Goal: Information Seeking & Learning: Learn about a topic

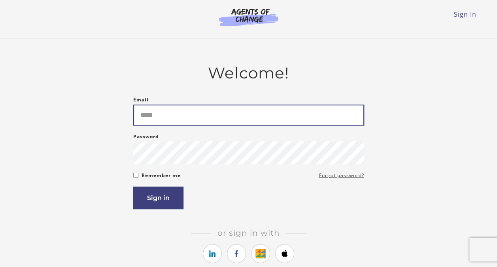
click at [160, 115] on input "Email" at bounding box center [248, 114] width 231 height 21
type input "**********"
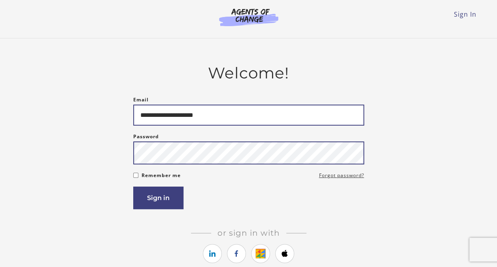
click at [133, 186] on button "Sign in" at bounding box center [158, 197] width 50 height 23
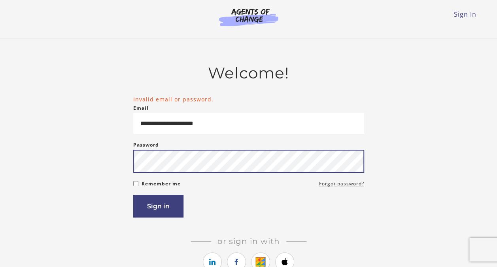
click at [133, 195] on button "Sign in" at bounding box center [158, 206] width 50 height 23
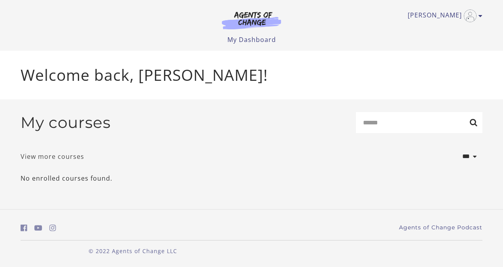
click at [52, 157] on link "View more courses" at bounding box center [53, 155] width 64 height 9
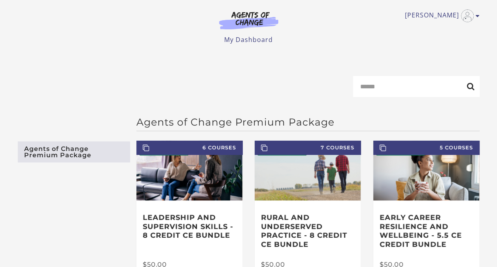
click at [54, 151] on link "Agents of Change Premium Package" at bounding box center [74, 151] width 112 height 21
click at [250, 40] on link "My Dashboard" at bounding box center [248, 39] width 49 height 9
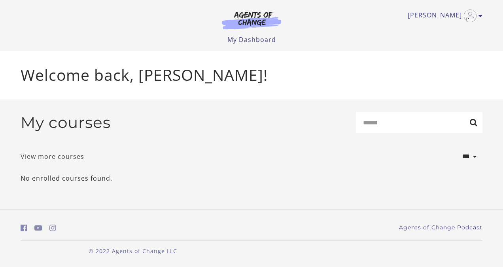
click at [49, 159] on link "View more courses" at bounding box center [53, 155] width 64 height 9
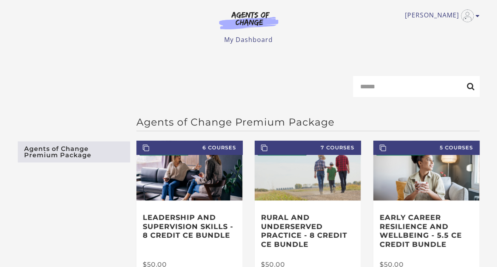
click at [112, 95] on form "Search" at bounding box center [249, 89] width 462 height 27
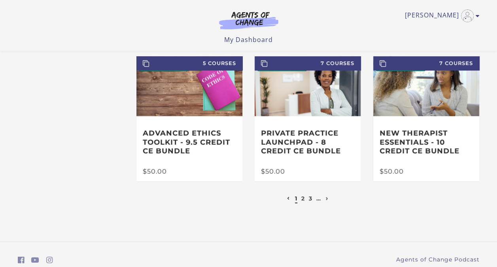
scroll to position [213, 0]
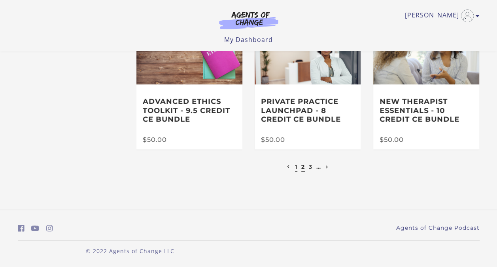
click at [302, 169] on link "2" at bounding box center [303, 166] width 4 height 7
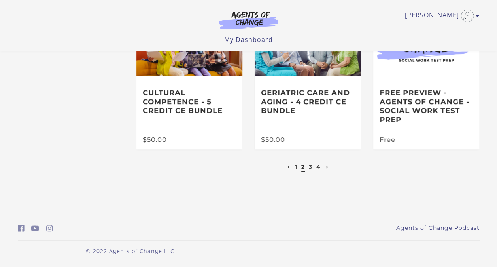
scroll to position [213, 0]
click at [309, 166] on link "3" at bounding box center [311, 166] width 4 height 7
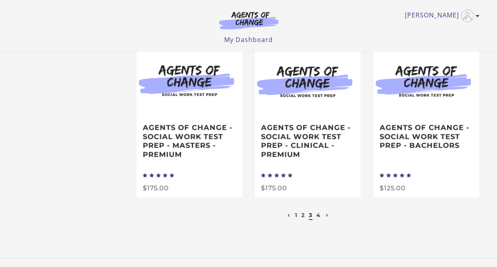
scroll to position [187, 0]
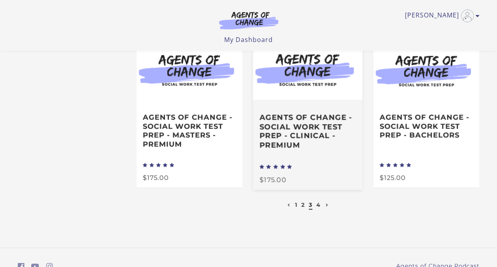
click at [316, 134] on h3 "Agents of Change - Social Work Test Prep - CLINICAL - PREMIUM" at bounding box center [308, 130] width 96 height 37
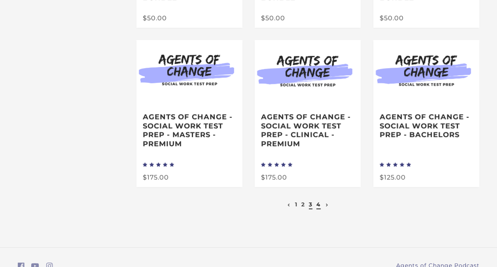
click at [319, 207] on link "4" at bounding box center [318, 203] width 4 height 7
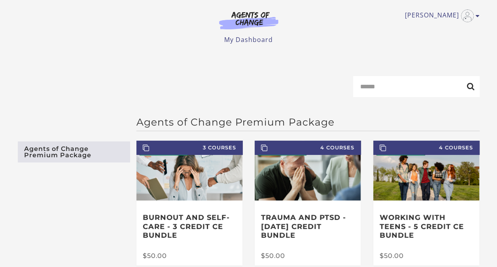
click at [57, 155] on link "Agents of Change Premium Package" at bounding box center [74, 151] width 112 height 21
